Goal: Navigation & Orientation: Find specific page/section

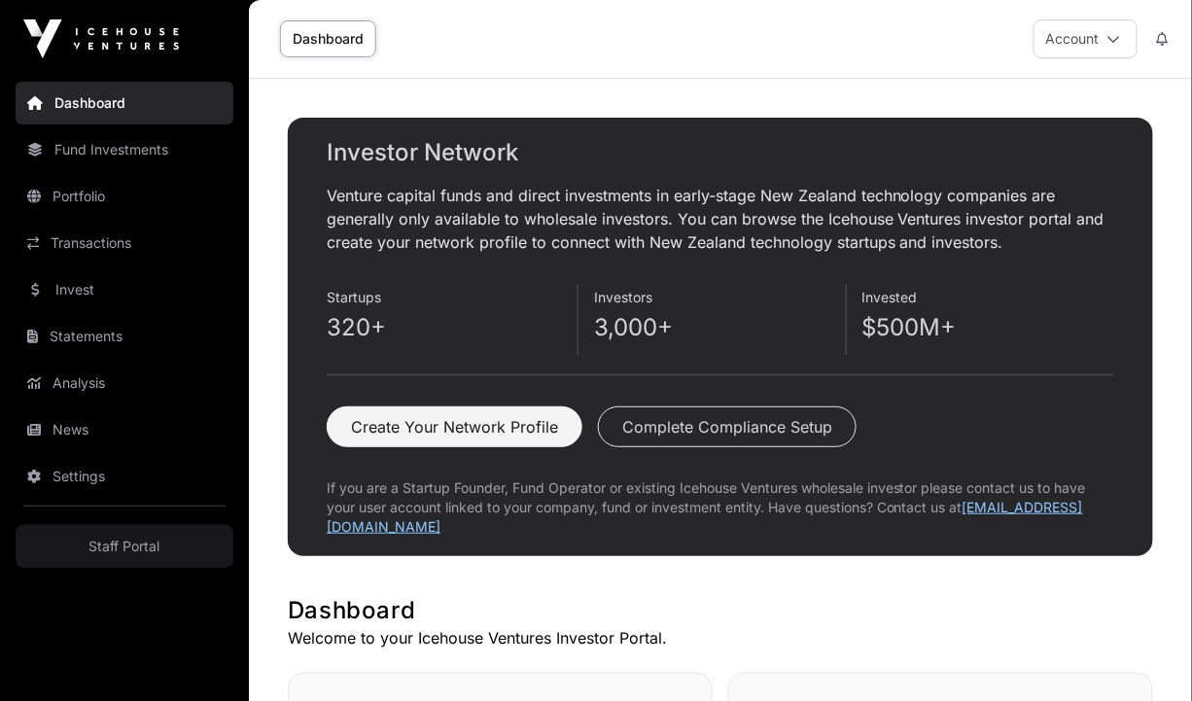
click at [119, 140] on link "Fund Investments" at bounding box center [125, 149] width 218 height 43
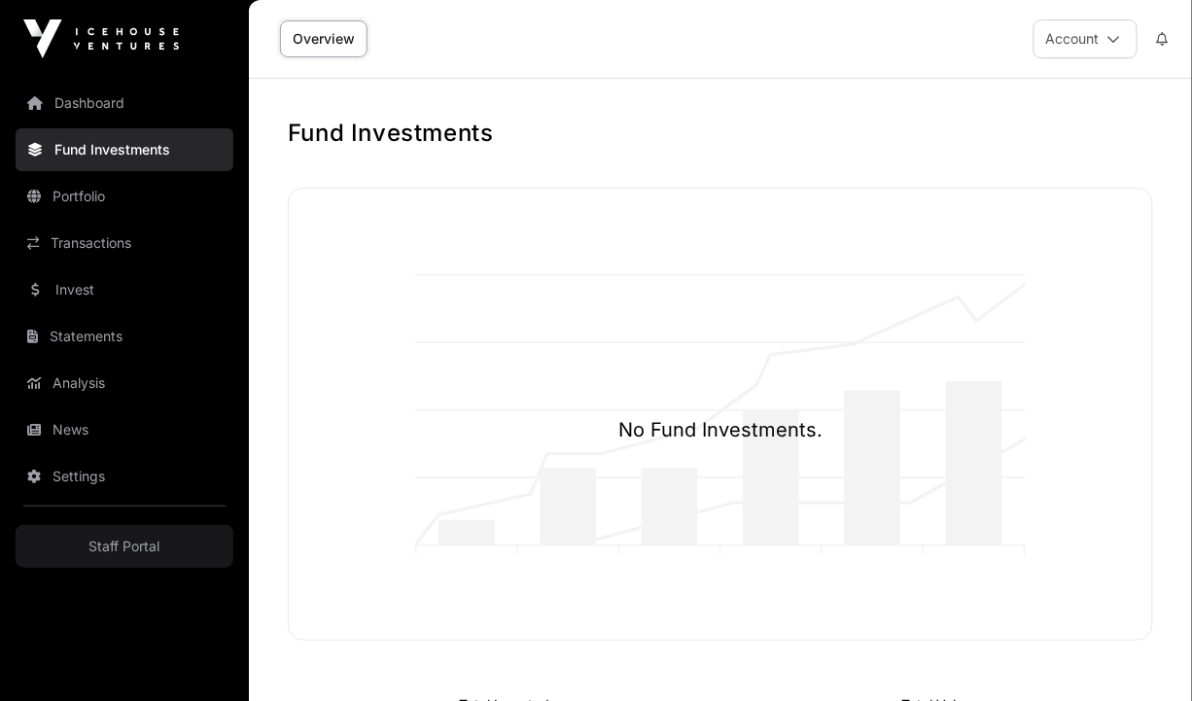
click at [124, 200] on link "Portfolio" at bounding box center [125, 196] width 218 height 43
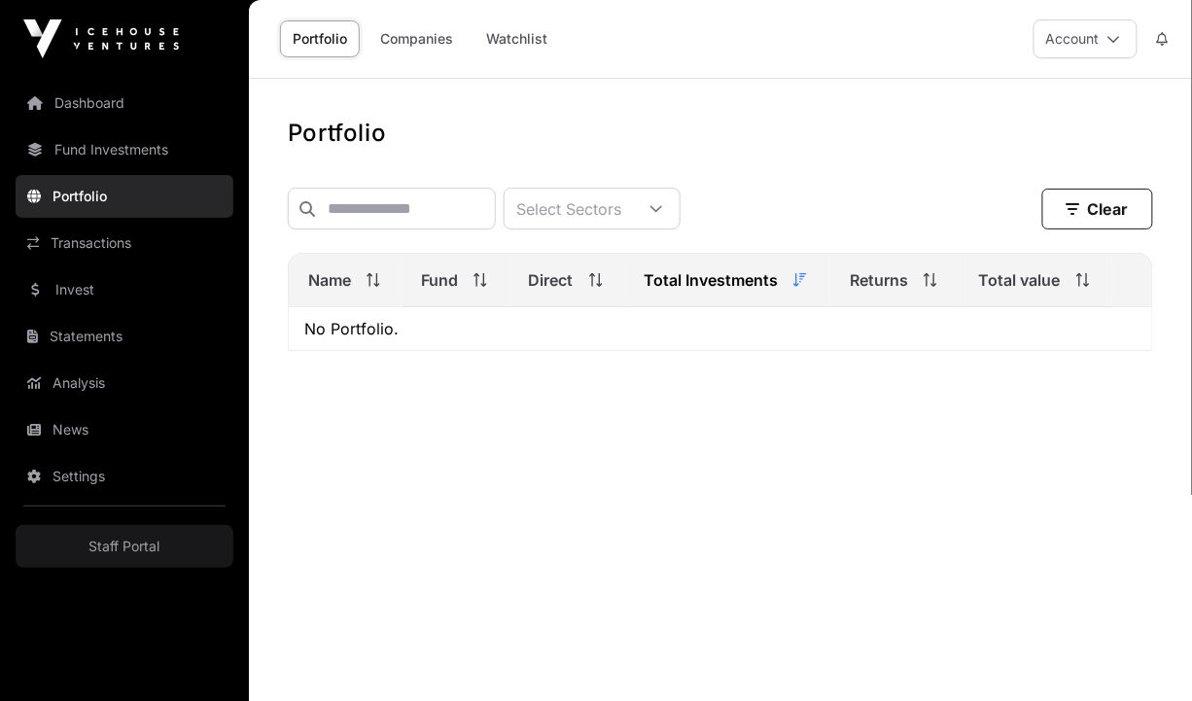
click at [132, 234] on link "Transactions" at bounding box center [125, 243] width 218 height 43
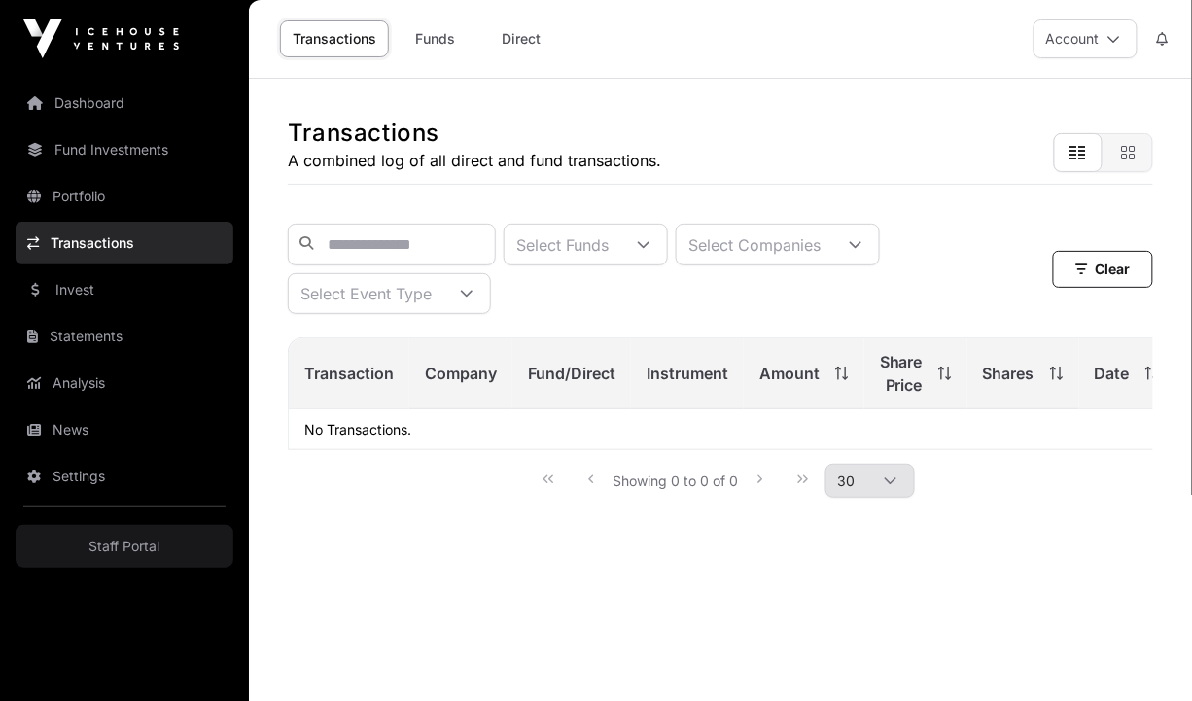
click at [134, 292] on link "Invest" at bounding box center [125, 289] width 218 height 43
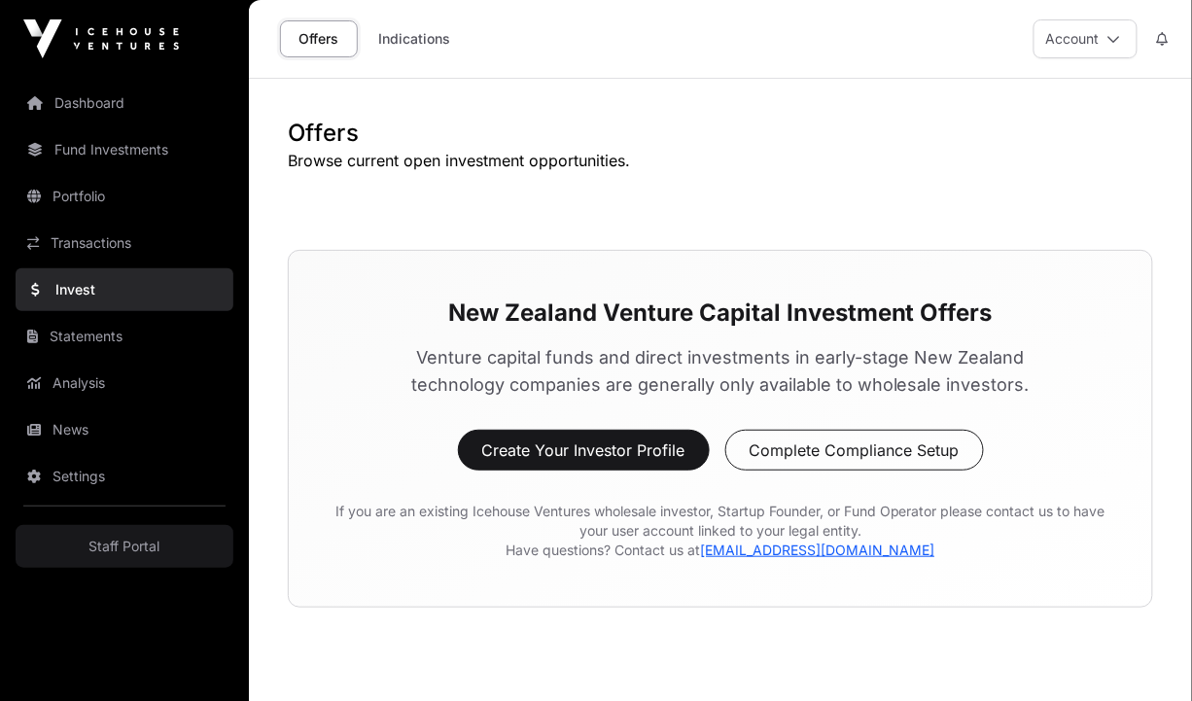
click at [151, 334] on link "Statements" at bounding box center [125, 336] width 218 height 43
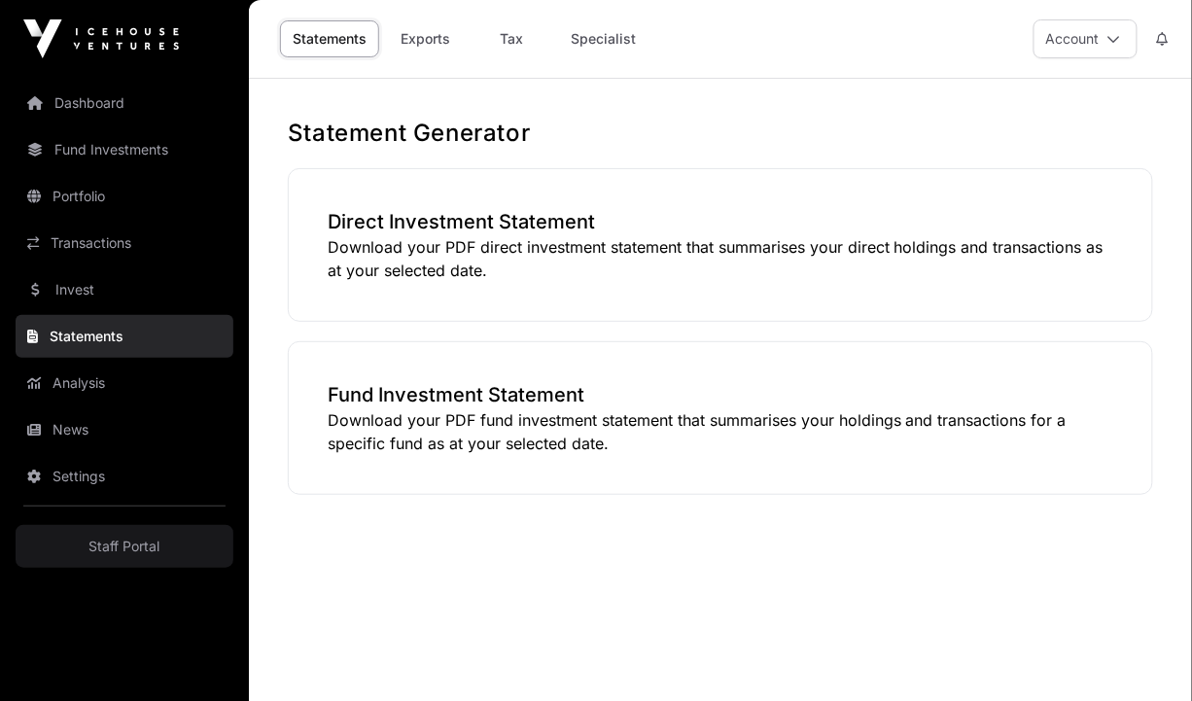
click at [154, 394] on link "Analysis" at bounding box center [125, 383] width 218 height 43
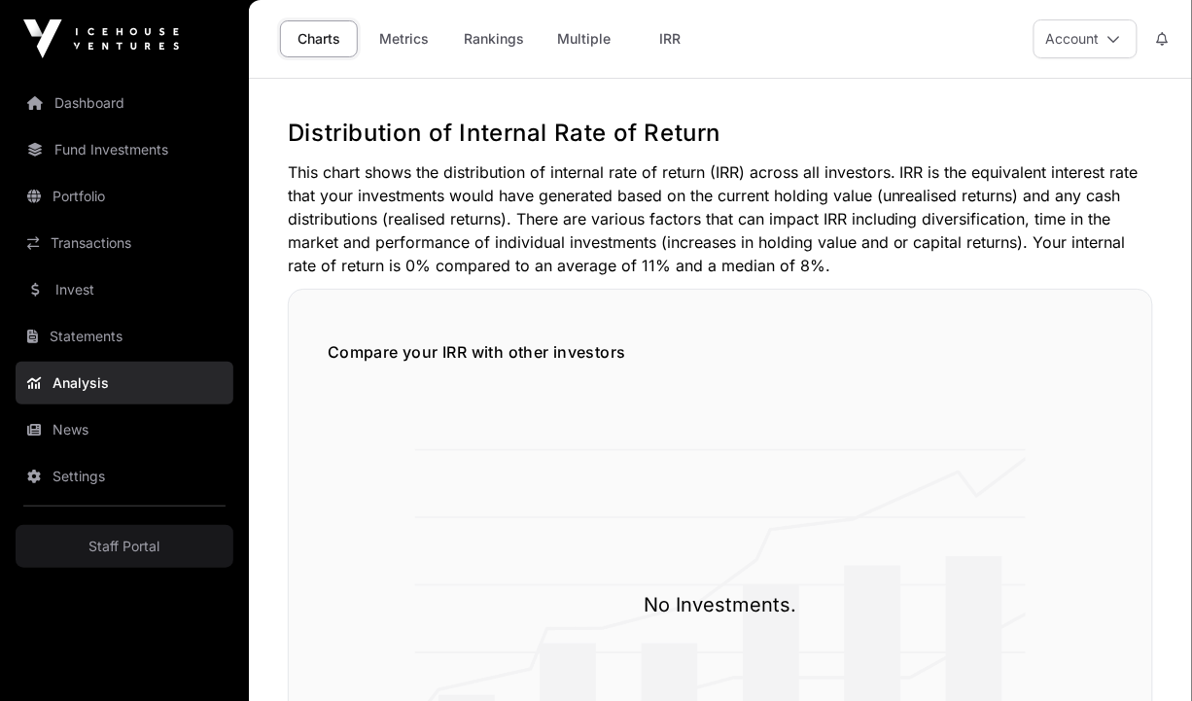
click at [134, 423] on link "News" at bounding box center [125, 429] width 218 height 43
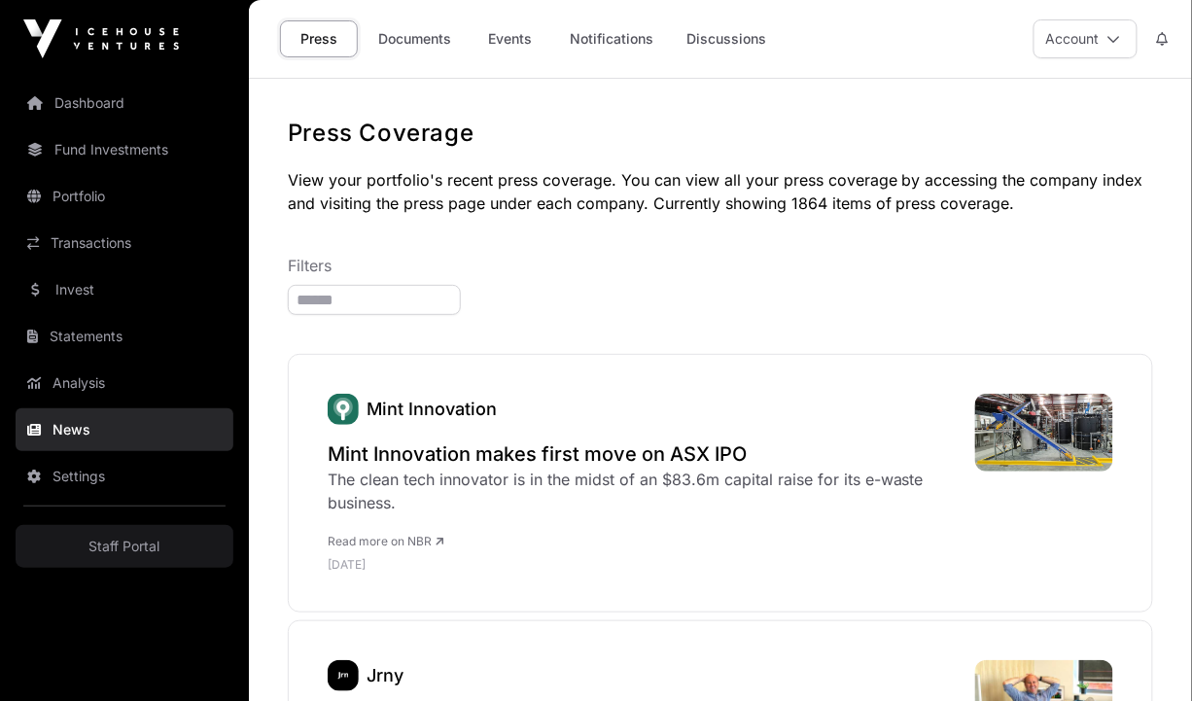
click at [966, 41] on icon at bounding box center [1114, 39] width 14 height 14
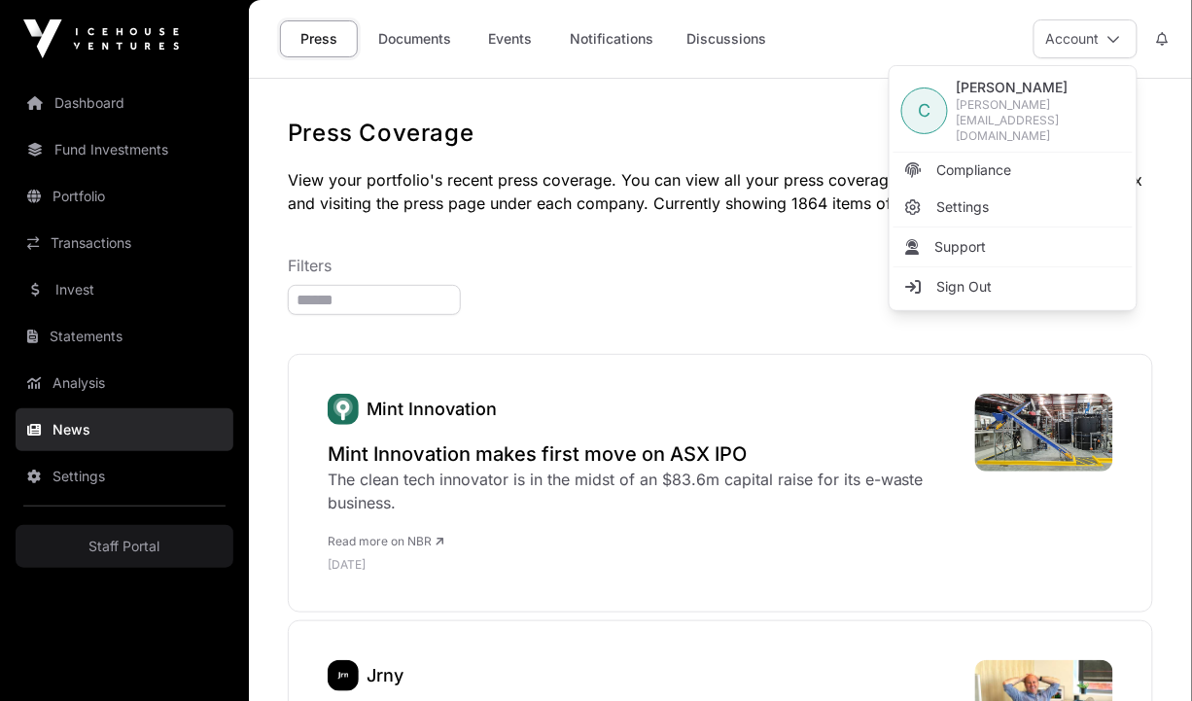
click at [878, 34] on div "Press Documents Events Notifications Discussions Account" at bounding box center [719, 39] width 919 height 78
